Goal: Task Accomplishment & Management: Complete application form

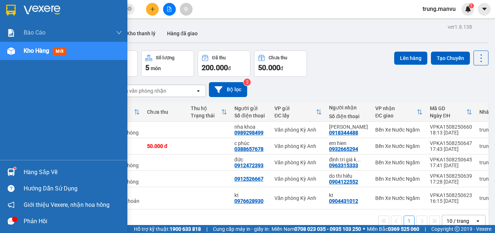
click at [13, 15] on img at bounding box center [10, 10] width 9 height 11
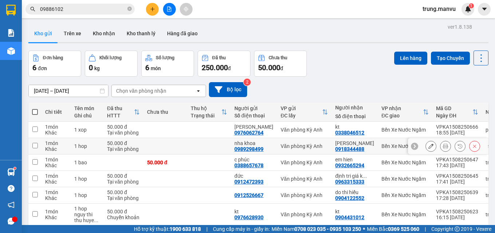
scroll to position [34, 0]
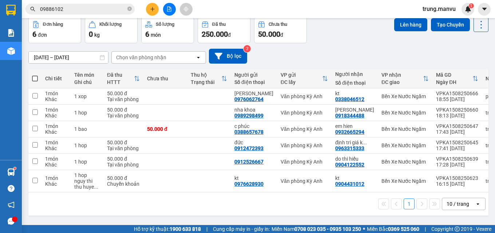
click at [89, 7] on input "09886102" at bounding box center [83, 9] width 86 height 8
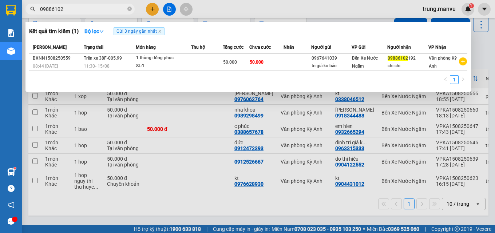
click at [89, 7] on input "09886102" at bounding box center [83, 9] width 86 height 8
type input "0974455456"
click at [91, 8] on input "0974455456" at bounding box center [83, 9] width 86 height 8
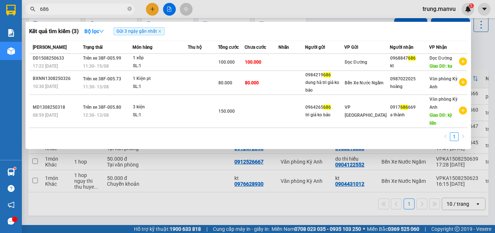
type input "686"
click at [153, 10] on div at bounding box center [247, 116] width 495 height 233
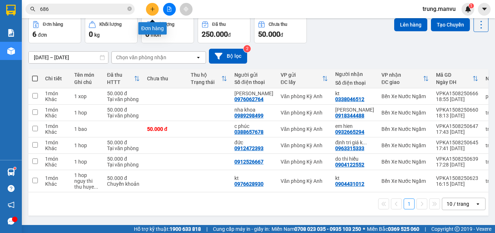
click at [155, 6] on button at bounding box center [152, 9] width 13 height 13
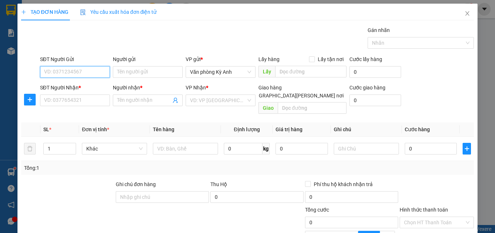
click at [89, 72] on input "SĐT Người Gửi" at bounding box center [75, 72] width 70 height 12
type input "0983859789"
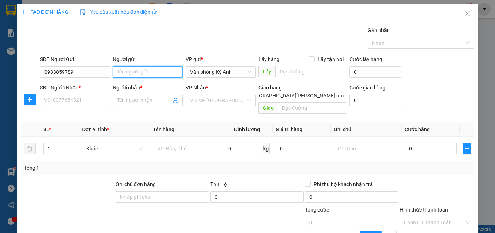
click at [127, 75] on input "Người gửi" at bounding box center [148, 72] width 70 height 12
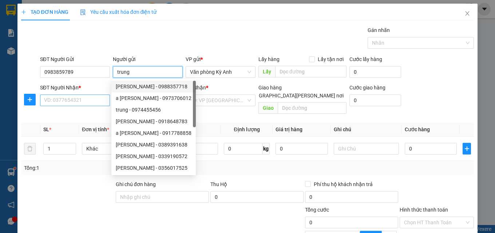
type input "trung"
click at [101, 102] on input "SĐT Người Nhận *" at bounding box center [75, 101] width 70 height 12
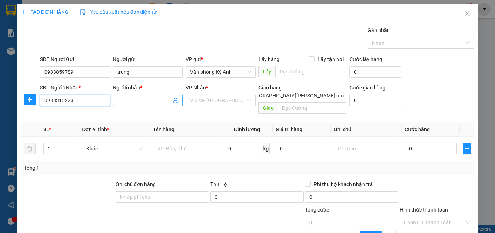
type input "0988315223"
click at [136, 100] on input "Người nhận *" at bounding box center [144, 101] width 54 height 8
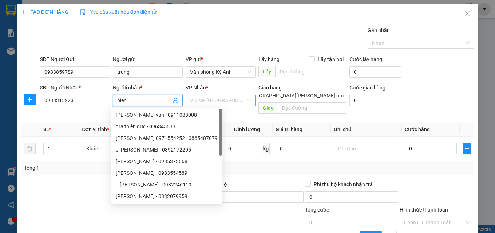
type input "hien"
click at [203, 104] on input "search" at bounding box center [218, 100] width 56 height 11
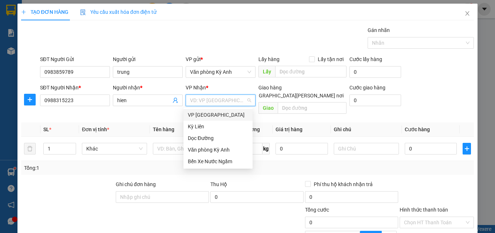
click at [211, 110] on div "VP [GEOGRAPHIC_DATA]" at bounding box center [218, 115] width 69 height 12
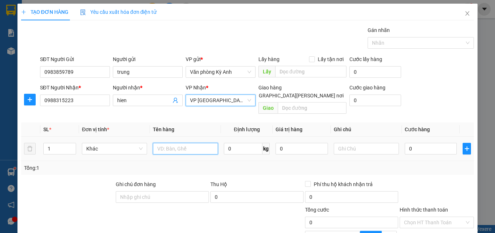
click at [194, 143] on input "text" at bounding box center [185, 149] width 65 height 12
type input "1"
type input "2 xop"
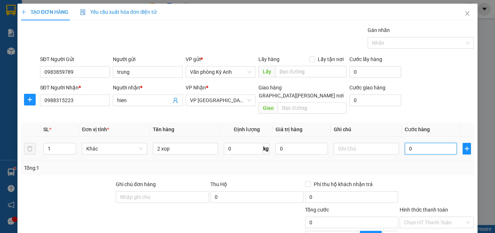
click at [412, 143] on input "0" at bounding box center [431, 149] width 52 height 12
type input "1"
type input "15"
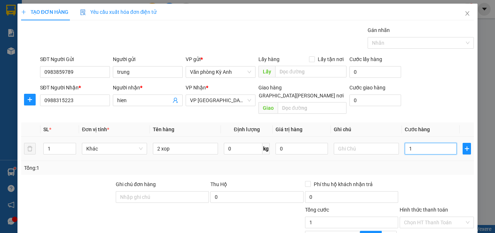
type input "15"
type input "150"
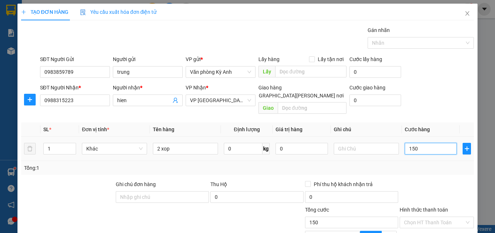
type input "1.500"
type input "15.000"
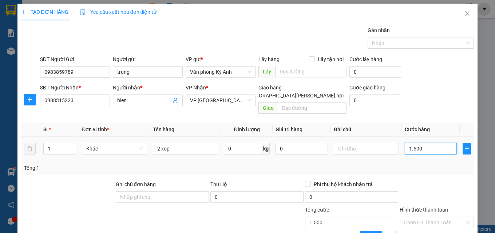
type input "15.000"
type input "150.000"
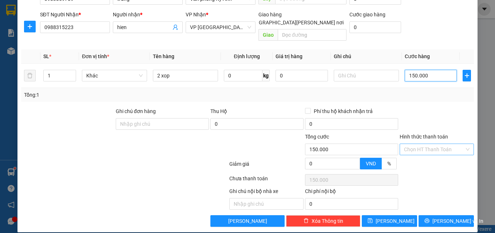
type input "150.000"
click at [426, 145] on input "Hình thức thanh toán" at bounding box center [434, 149] width 60 height 11
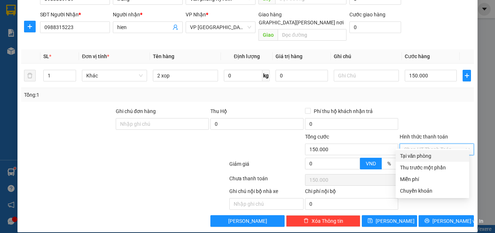
click at [424, 155] on div "Tại văn phòng" at bounding box center [432, 156] width 65 height 8
type input "0"
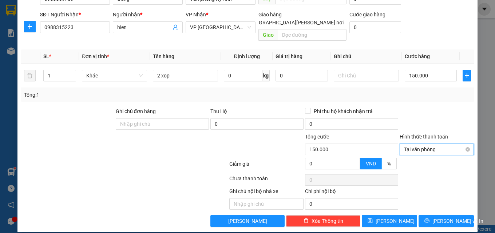
click at [415, 144] on span "Tại văn phòng" at bounding box center [437, 149] width 66 height 11
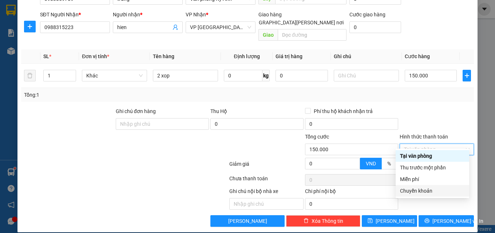
click at [420, 188] on div "Chuyển khoản" at bounding box center [432, 191] width 65 height 8
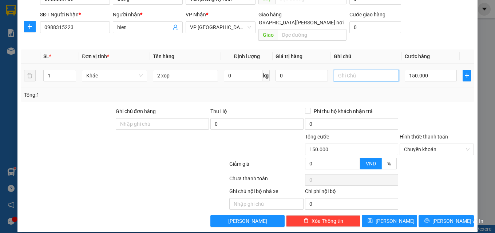
click at [364, 70] on input "text" at bounding box center [366, 76] width 65 height 12
type input "[PERSON_NAME] [PERSON_NAME] 20h09"
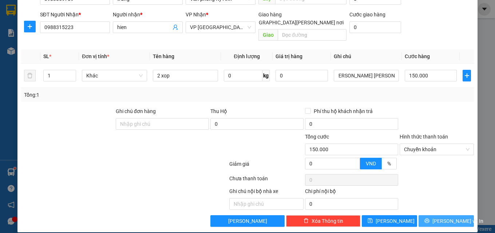
scroll to position [0, 0]
click at [425, 216] on button "[PERSON_NAME] và In" at bounding box center [446, 222] width 55 height 12
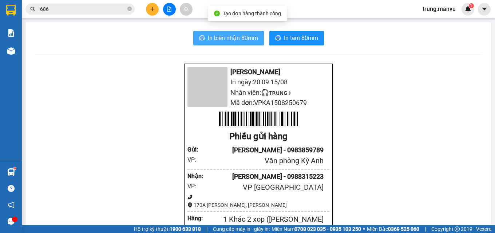
drag, startPoint x: 253, startPoint y: 40, endPoint x: 292, endPoint y: 90, distance: 63.6
click at [252, 39] on span "In biên nhận 80mm" at bounding box center [233, 38] width 50 height 9
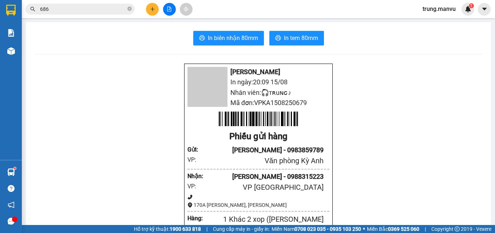
scroll to position [146, 0]
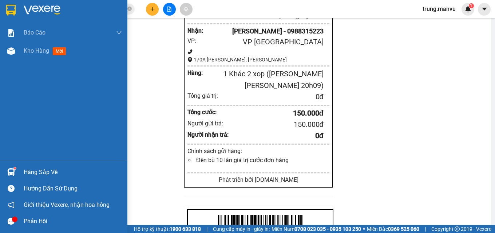
click at [13, 6] on img at bounding box center [10, 10] width 9 height 11
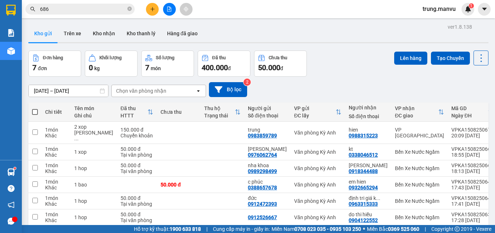
click at [117, 8] on input "686" at bounding box center [83, 9] width 86 height 8
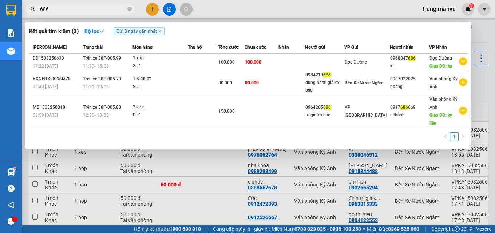
click at [117, 8] on input "686" at bounding box center [83, 9] width 86 height 8
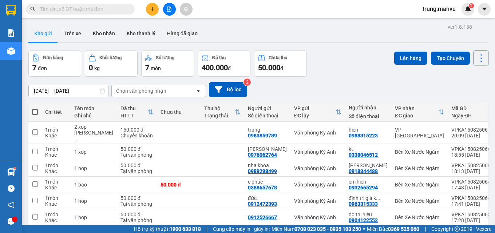
type input "8"
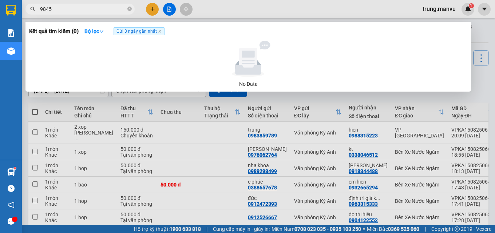
type input "9845"
click at [195, 101] on div at bounding box center [247, 116] width 495 height 233
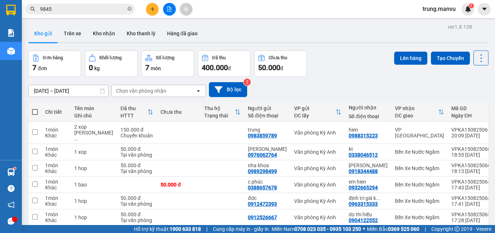
click at [170, 9] on icon "file-add" at bounding box center [169, 9] width 5 height 5
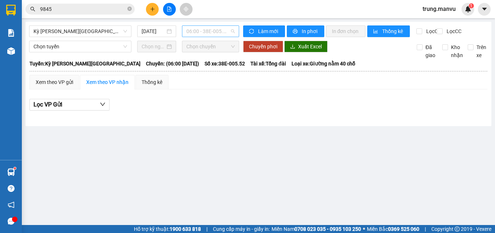
click at [212, 32] on span "06:00 - 38E-005.52" at bounding box center [210, 31] width 48 height 11
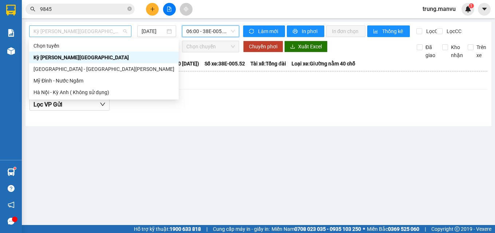
click at [99, 34] on span "Kỳ [PERSON_NAME][GEOGRAPHIC_DATA]" at bounding box center [81, 31] width 94 height 11
click at [76, 67] on div "[GEOGRAPHIC_DATA] - [GEOGRAPHIC_DATA][PERSON_NAME]" at bounding box center [104, 69] width 141 height 8
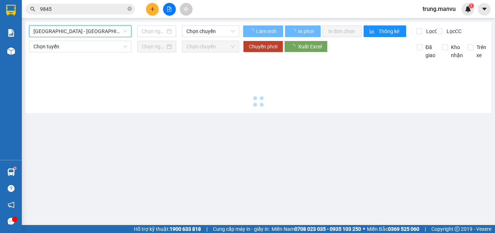
type input "[DATE]"
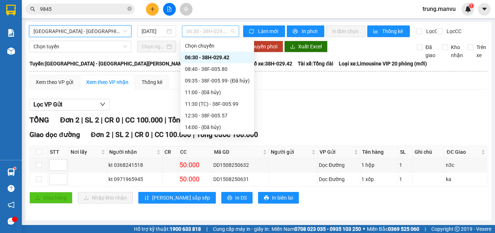
click at [228, 30] on span "06:30 - 38H-029.42" at bounding box center [210, 31] width 48 height 11
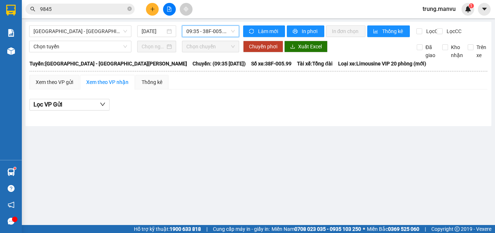
click at [221, 29] on span "09:35 - 38F-005.99 - (Đã [PERSON_NAME])" at bounding box center [210, 31] width 48 height 11
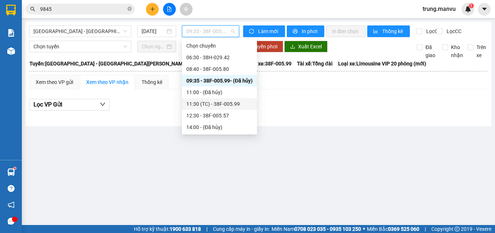
scroll to position [36, 0]
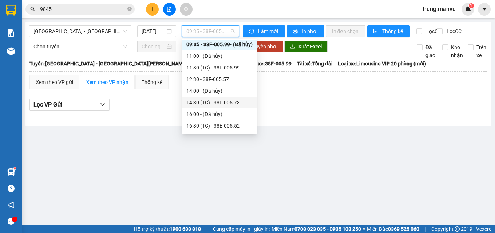
click at [234, 102] on div "14:30 (TC) - 38F-005.73" at bounding box center [219, 103] width 66 height 8
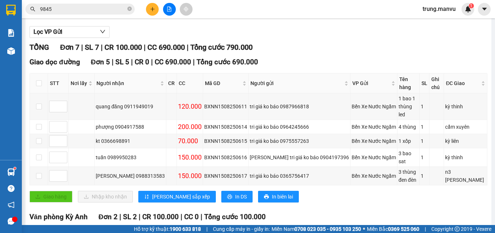
scroll to position [131, 0]
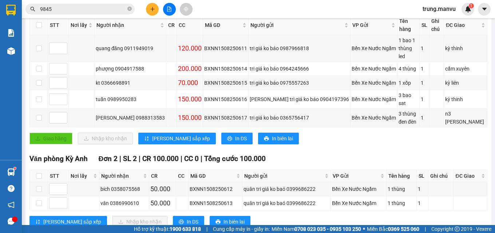
click at [72, 4] on span "9845" at bounding box center [79, 9] width 109 height 11
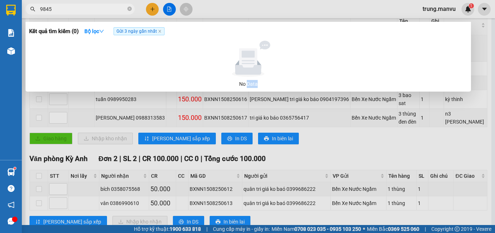
click at [72, 4] on span "9845" at bounding box center [79, 9] width 109 height 11
click at [72, 7] on input "9845" at bounding box center [83, 9] width 86 height 8
click at [72, 8] on input "9845" at bounding box center [83, 9] width 86 height 8
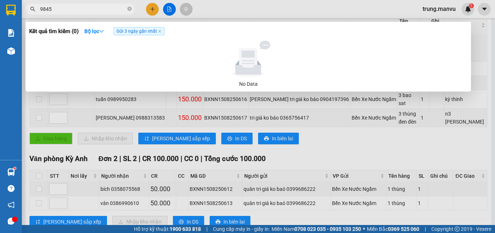
click at [72, 8] on input "9845" at bounding box center [83, 9] width 86 height 8
type input "8"
type input "0395369845"
click at [130, 9] on icon "close-circle" at bounding box center [129, 9] width 4 height 4
type input "0343865"
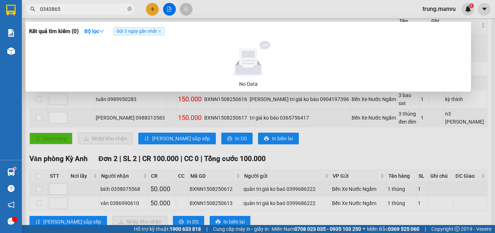
click at [292, 125] on div at bounding box center [247, 116] width 495 height 233
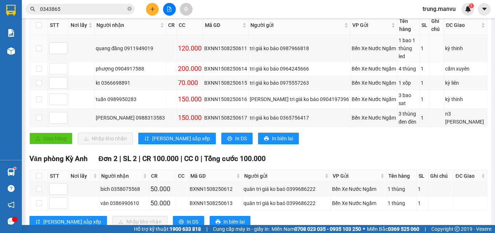
scroll to position [22, 0]
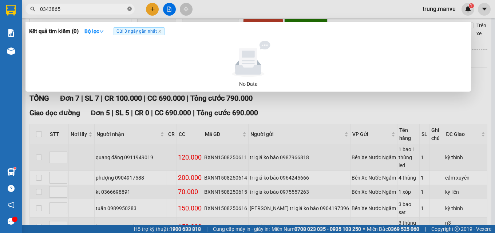
click at [129, 8] on icon "close-circle" at bounding box center [129, 9] width 4 height 4
